Goal: Transaction & Acquisition: Purchase product/service

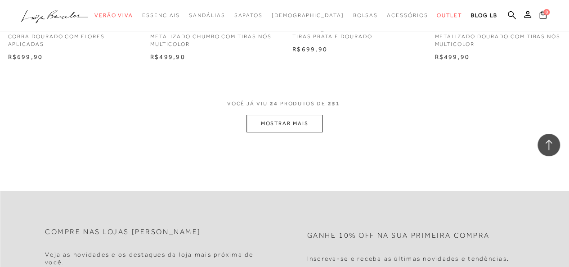
scroll to position [1685, 0]
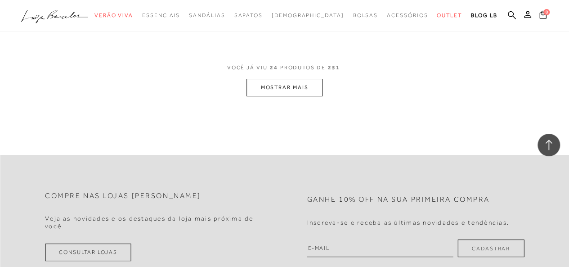
click at [305, 92] on button "MOSTRAR MAIS" at bounding box center [285, 88] width 76 height 18
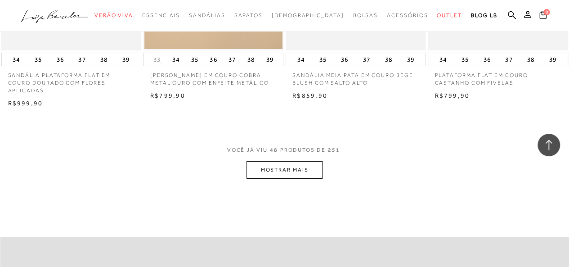
scroll to position [3269, 0]
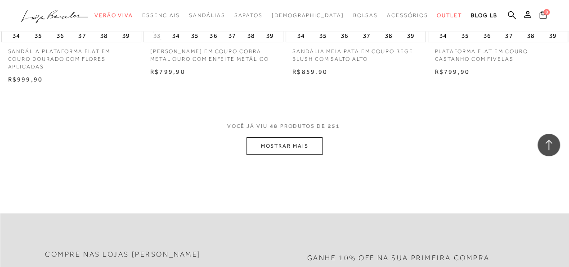
click at [266, 153] on button "MOSTRAR MAIS" at bounding box center [285, 146] width 76 height 18
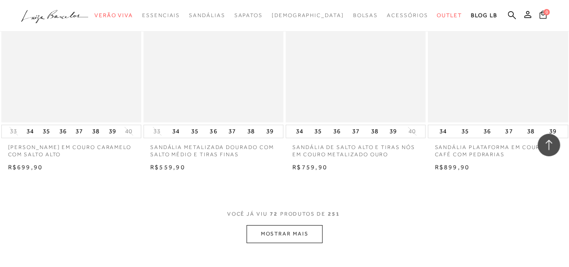
scroll to position [4895, 0]
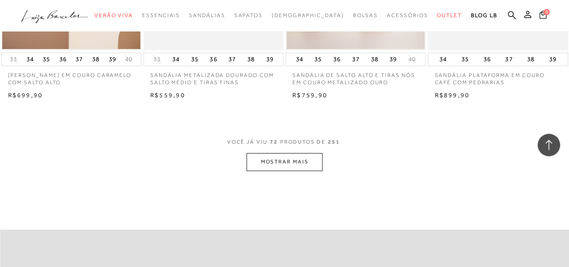
click at [308, 171] on button "MOSTRAR MAIS" at bounding box center [285, 162] width 76 height 18
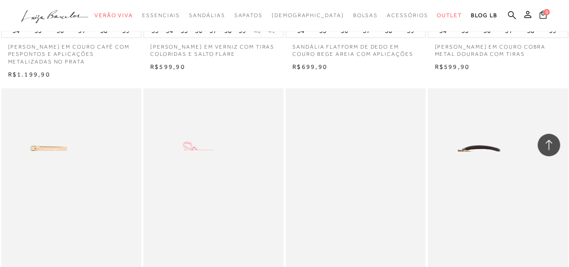
scroll to position [5579, 0]
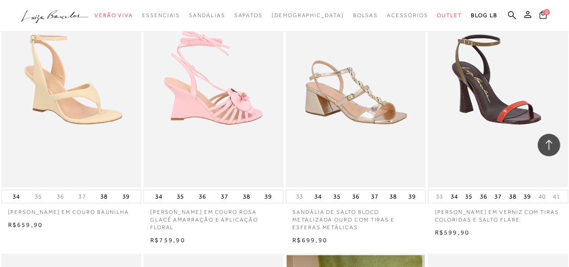
click at [237, 97] on img at bounding box center [213, 83] width 139 height 210
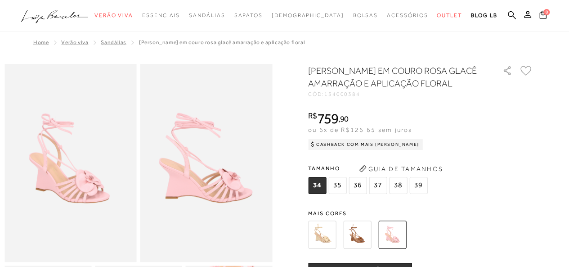
click at [367, 194] on span "36" at bounding box center [358, 185] width 18 height 17
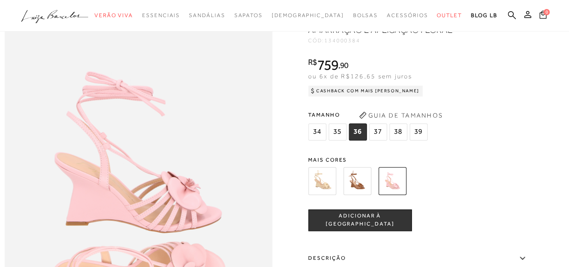
scroll to position [408, 0]
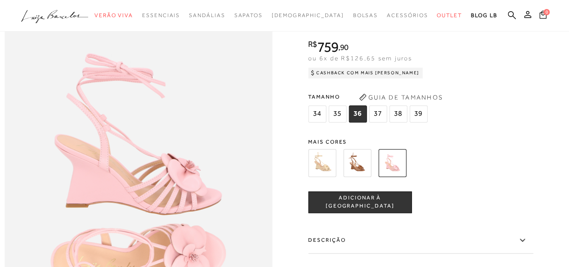
click at [368, 210] on span "ADICIONAR À [GEOGRAPHIC_DATA]" at bounding box center [360, 202] width 103 height 16
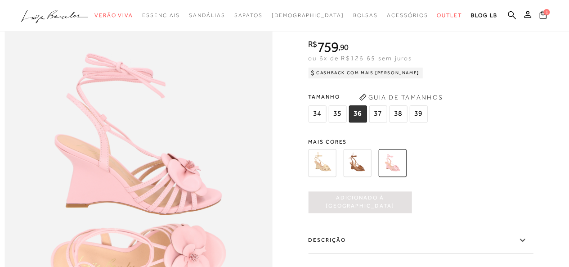
scroll to position [0, 0]
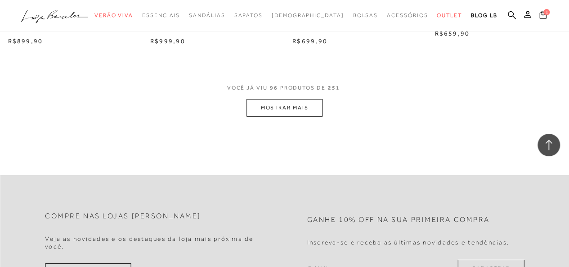
scroll to position [6629, 0]
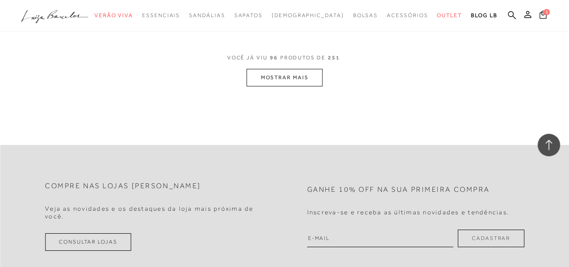
click at [269, 86] on button "MOSTRAR MAIS" at bounding box center [285, 78] width 76 height 18
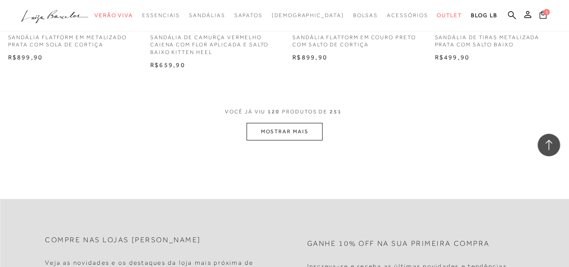
scroll to position [8224, 0]
click at [311, 133] on button "MOSTRAR MAIS" at bounding box center [285, 132] width 76 height 18
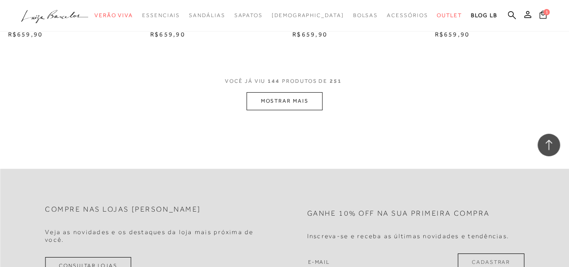
scroll to position [9935, 0]
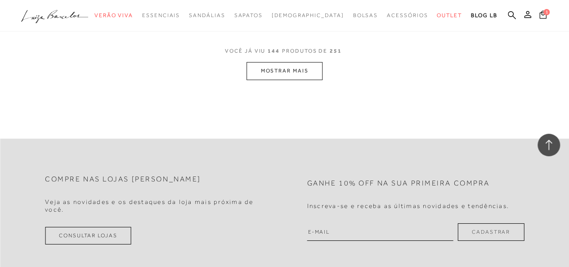
click at [292, 75] on button "MOSTRAR MAIS" at bounding box center [285, 71] width 76 height 18
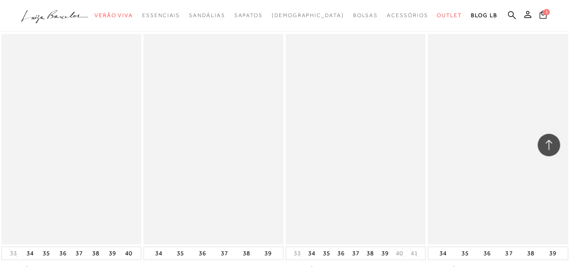
scroll to position [11074, 0]
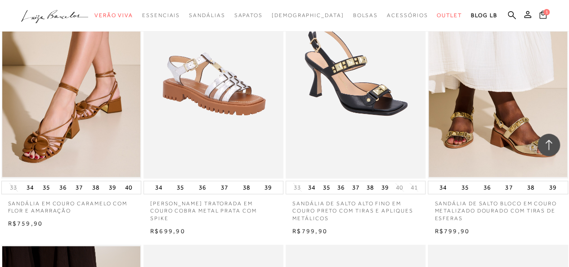
click at [362, 89] on img at bounding box center [356, 73] width 139 height 210
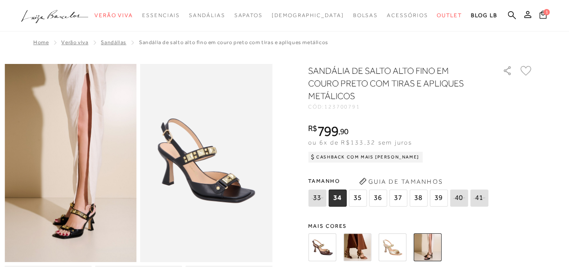
click at [361, 253] on img at bounding box center [357, 247] width 28 height 28
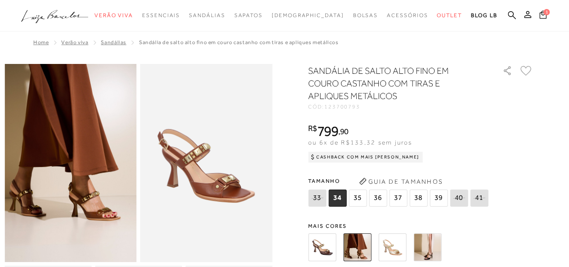
click at [379, 202] on span "36" at bounding box center [378, 197] width 18 height 17
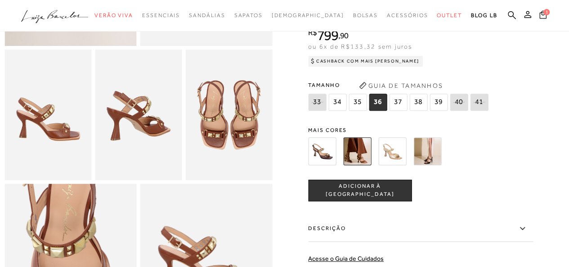
scroll to position [294, 0]
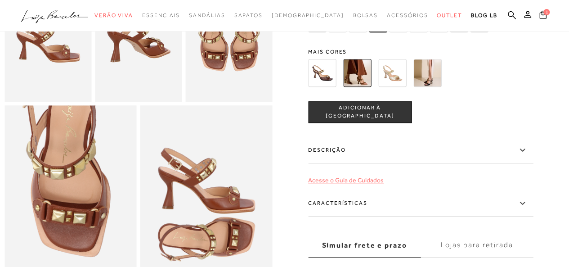
click at [319, 184] on link "Acesse o Guia de Cuidados" at bounding box center [346, 179] width 76 height 7
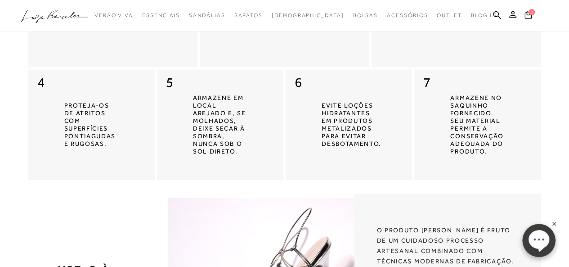
scroll to position [2592, 0]
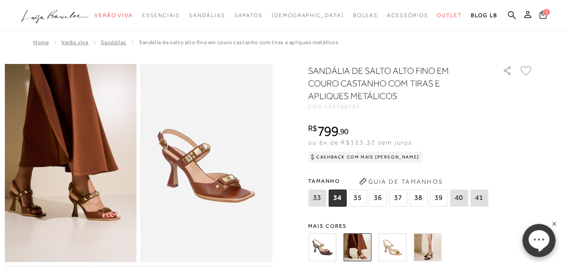
click at [386, 197] on span "36" at bounding box center [378, 197] width 18 height 17
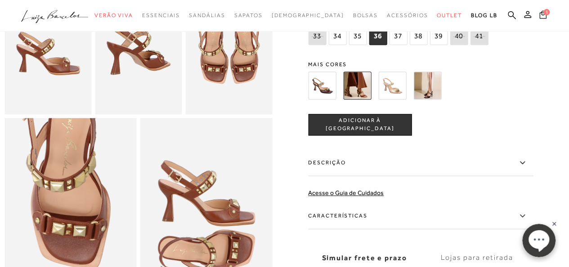
scroll to position [306, 0]
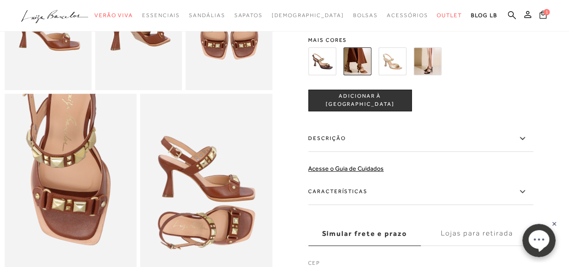
click at [377, 108] on span "ADICIONAR À [GEOGRAPHIC_DATA]" at bounding box center [360, 101] width 103 height 16
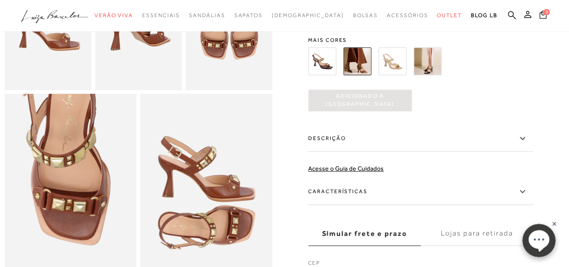
scroll to position [0, 0]
click at [525, 193] on icon at bounding box center [522, 191] width 5 height 3
click at [0, 0] on input "Características" at bounding box center [0, 0] width 0 height 0
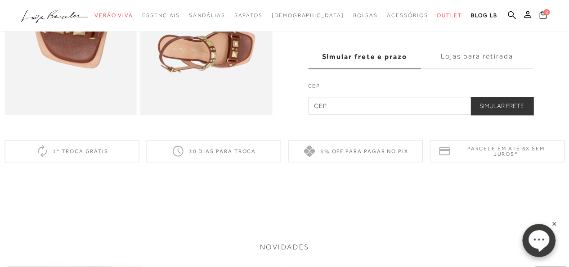
scroll to position [492, 0]
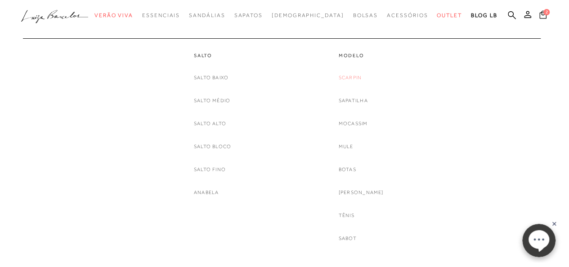
click at [355, 77] on link "Scarpin" at bounding box center [350, 77] width 23 height 9
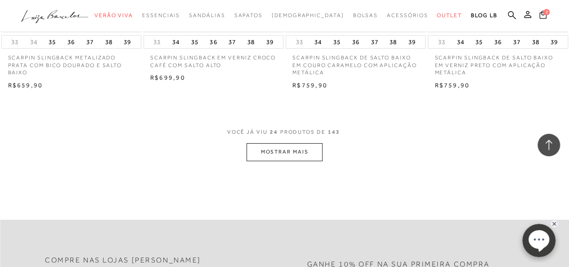
scroll to position [1662, 0]
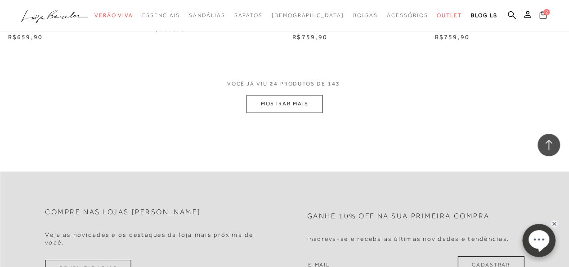
click at [543, 13] on icon at bounding box center [542, 14] width 7 height 9
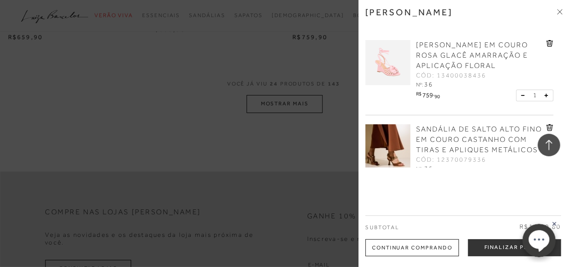
click at [561, 11] on icon at bounding box center [559, 11] width 5 height 5
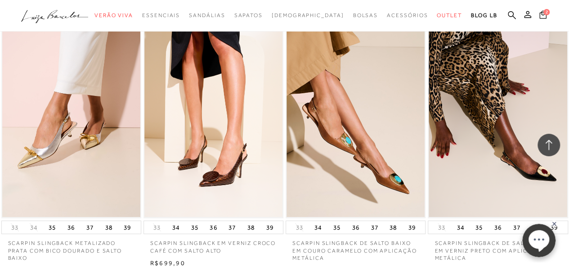
scroll to position [1195, 0]
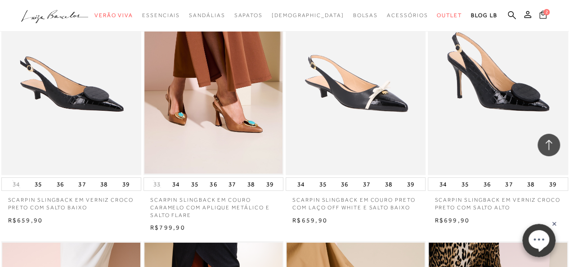
click at [543, 16] on icon at bounding box center [542, 14] width 7 height 9
